Goal: Find specific page/section: Find specific page/section

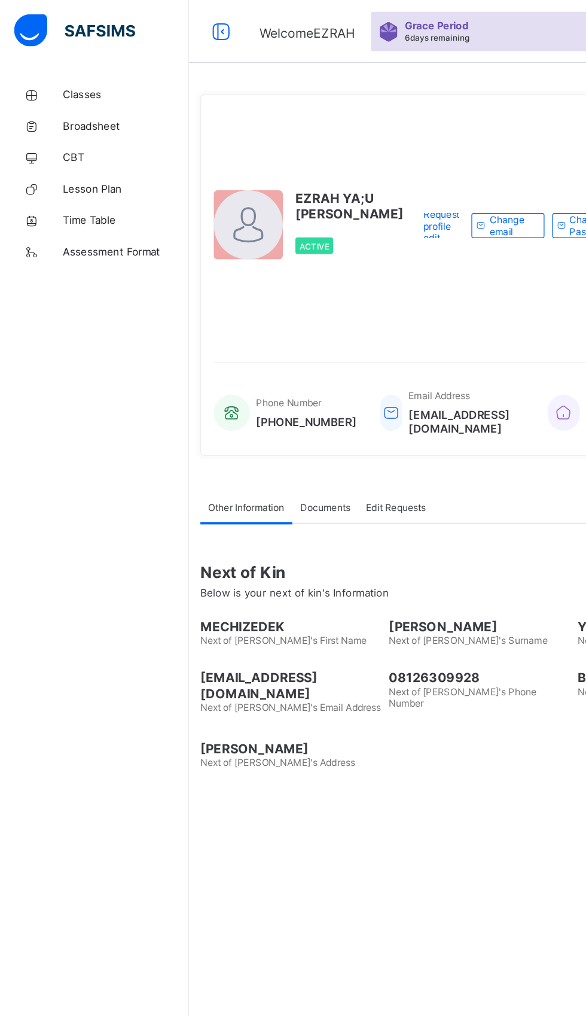
click at [56, 75] on span "Classes" at bounding box center [96, 72] width 96 height 10
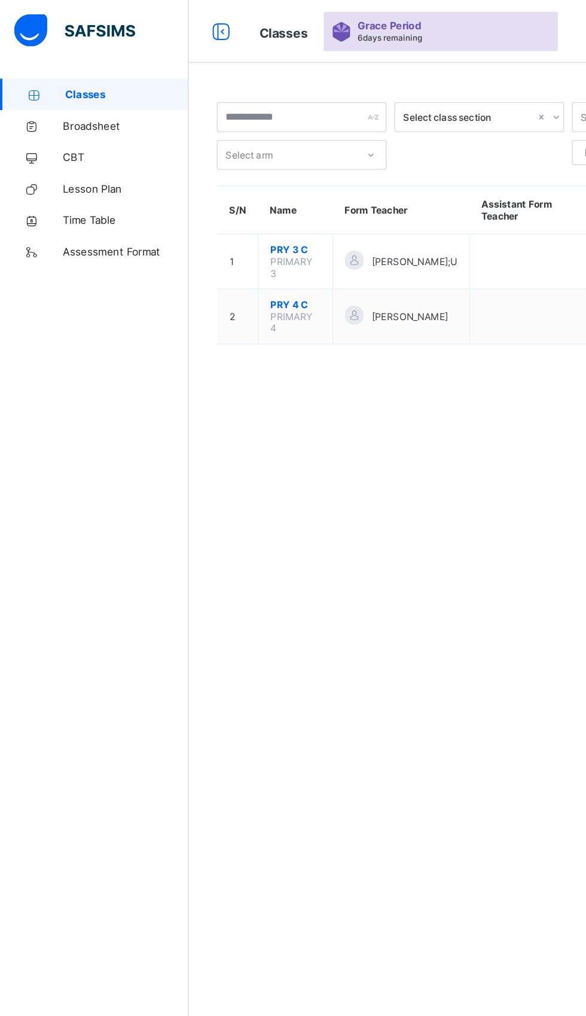
click at [226, 191] on span "PRY 3 C" at bounding box center [225, 189] width 38 height 9
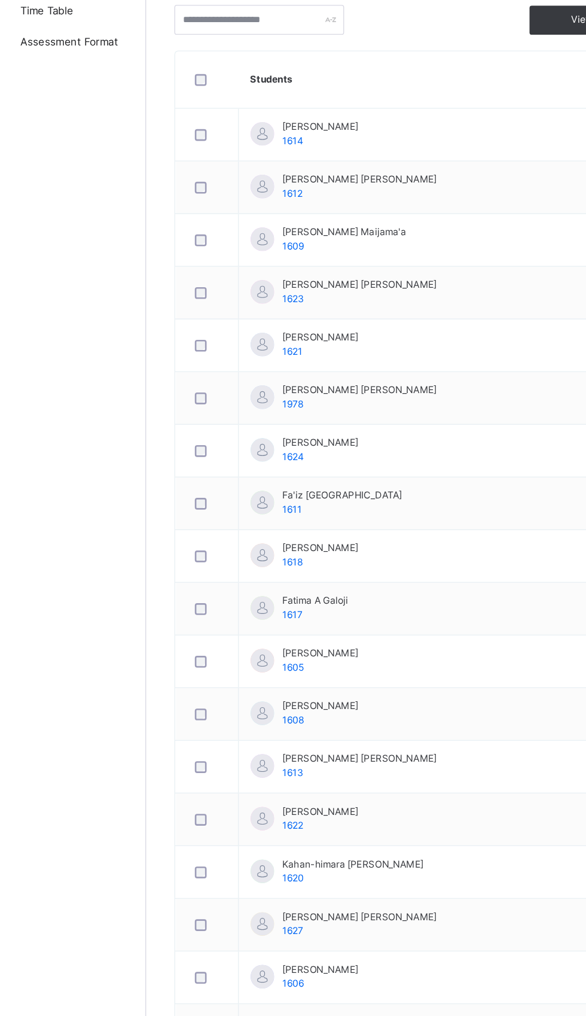
scroll to position [138, 0]
